Goal: Navigation & Orientation: Find specific page/section

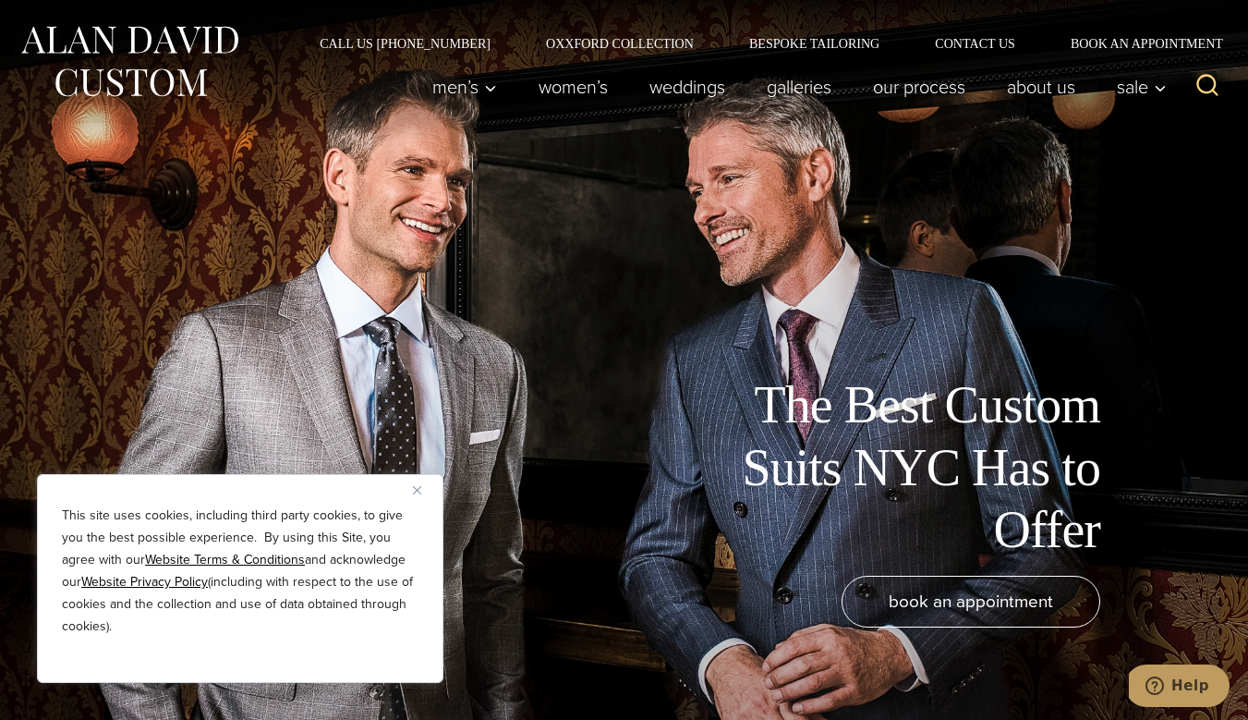
click at [419, 494] on button "Close" at bounding box center [424, 490] width 22 height 22
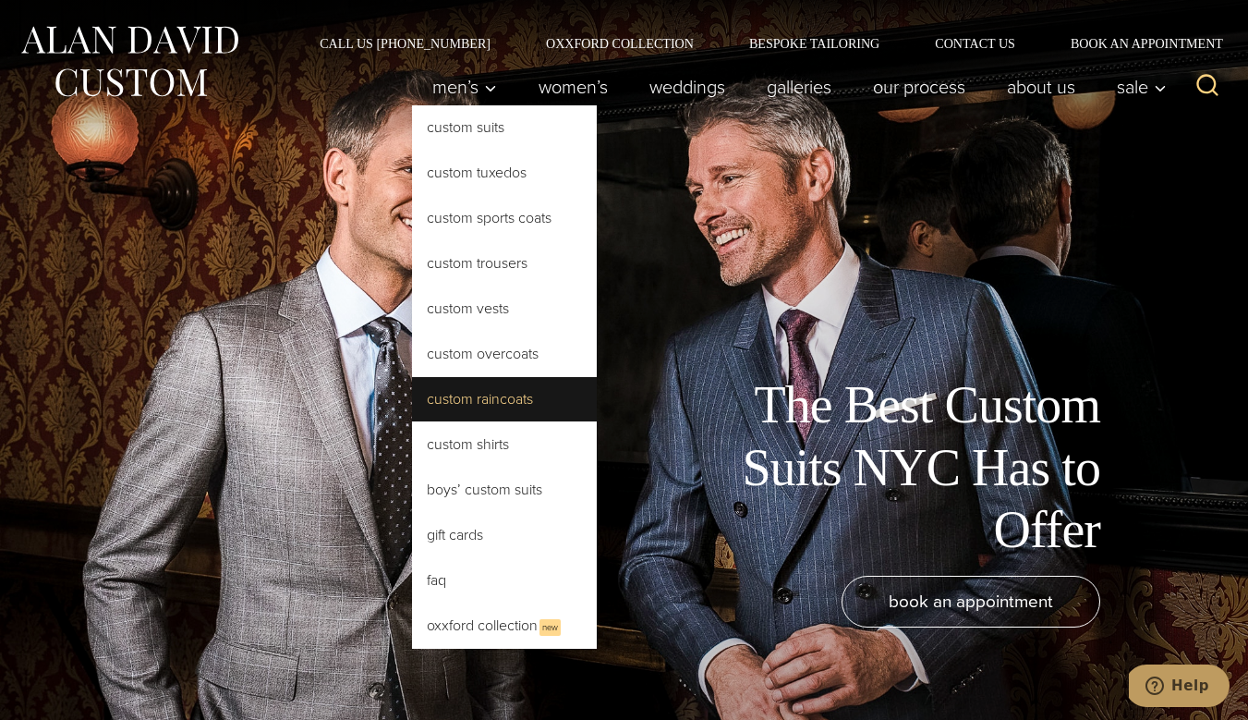
click at [472, 399] on link "Custom Raincoats" at bounding box center [504, 399] width 185 height 44
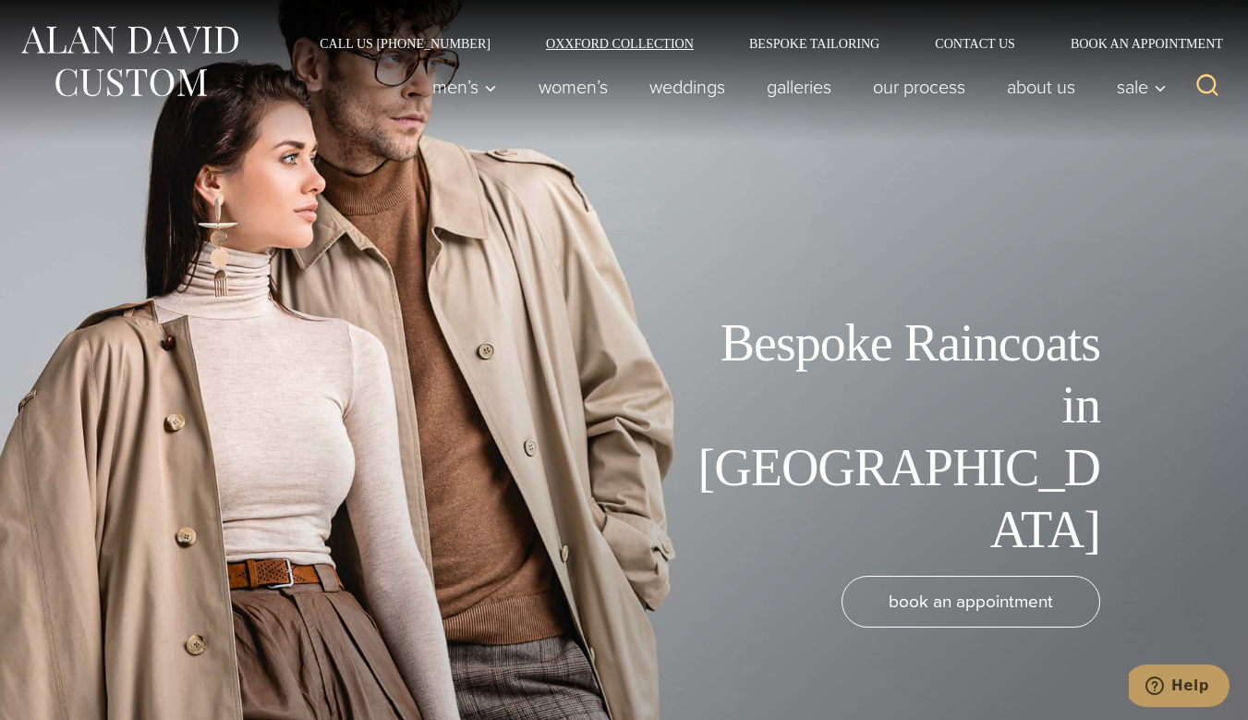
click at [631, 47] on link "Oxxford Collection" at bounding box center [619, 43] width 203 height 13
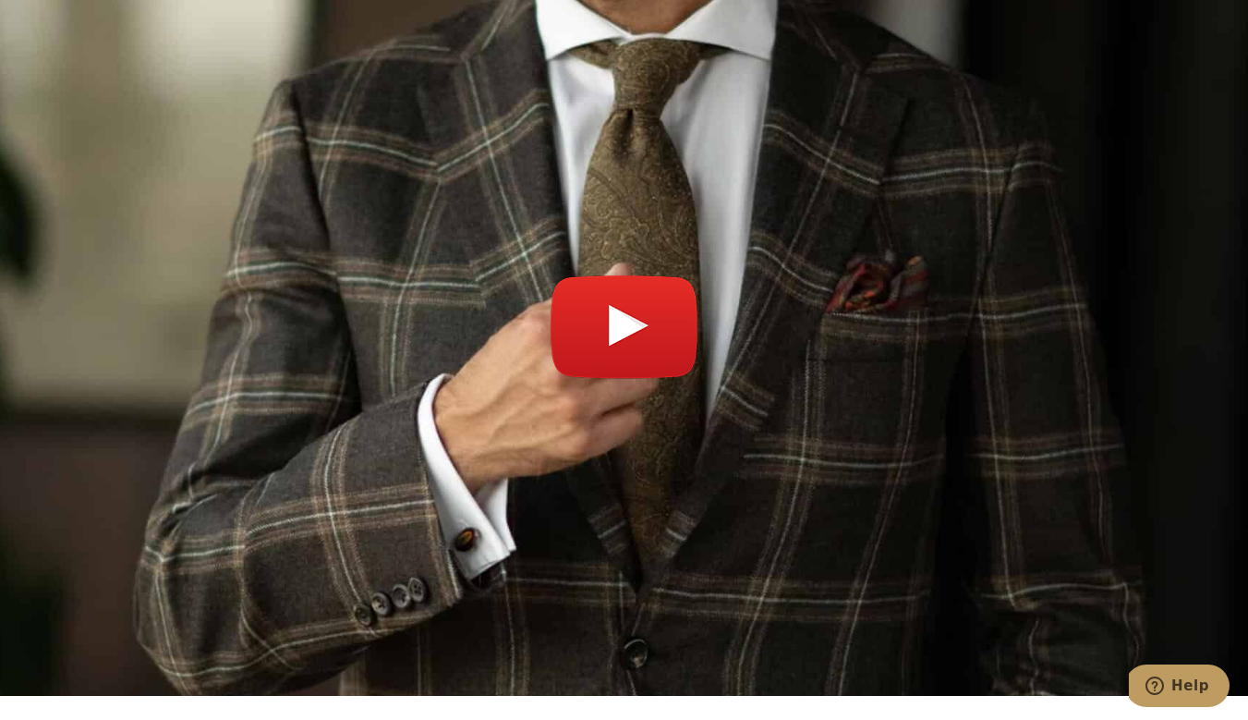
scroll to position [6869, 0]
